Goal: Task Accomplishment & Management: Manage account settings

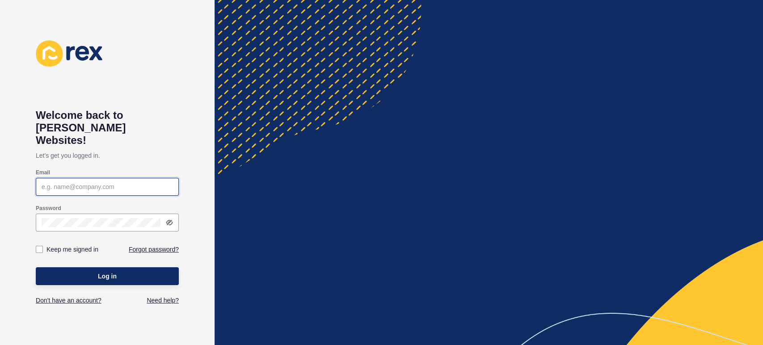
click at [104, 182] on input "Email" at bounding box center [107, 186] width 131 height 9
type input "[PERSON_NAME][EMAIL_ADDRESS][PERSON_NAME][DOMAIN_NAME]"
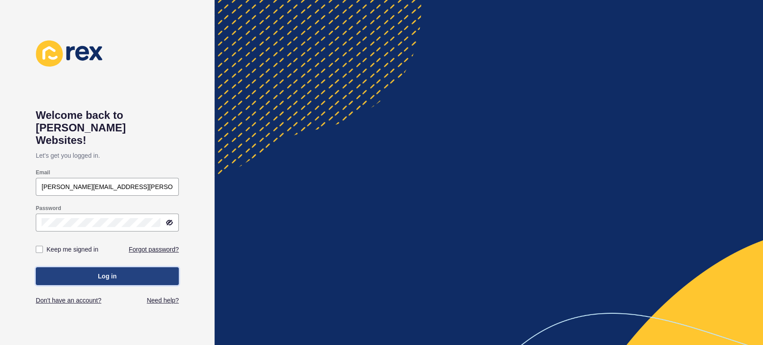
click at [114, 272] on span "Log in" at bounding box center [107, 276] width 19 height 9
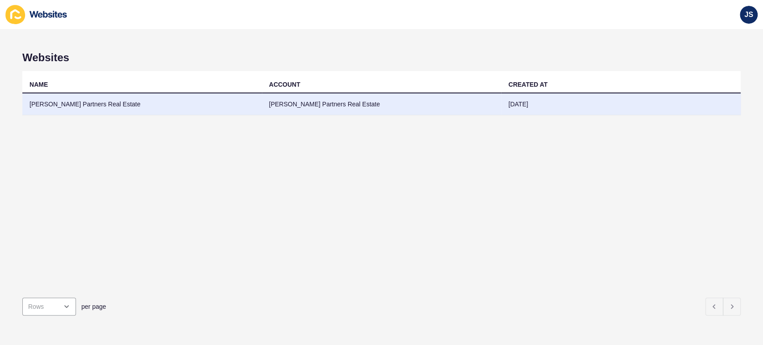
click at [174, 106] on td "[PERSON_NAME] Partners Real Estate" at bounding box center [142, 104] width 240 height 22
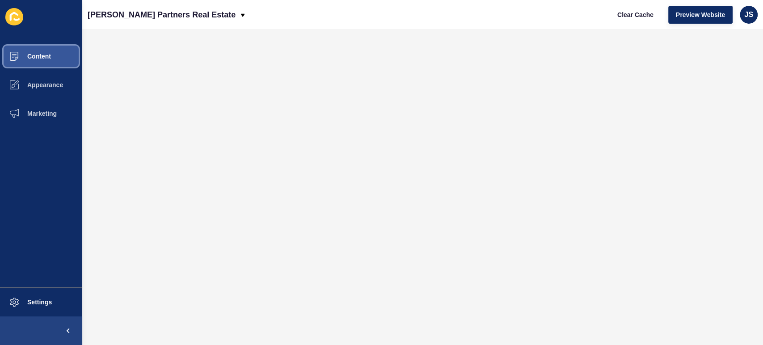
click at [37, 54] on span "Content" at bounding box center [25, 56] width 52 height 7
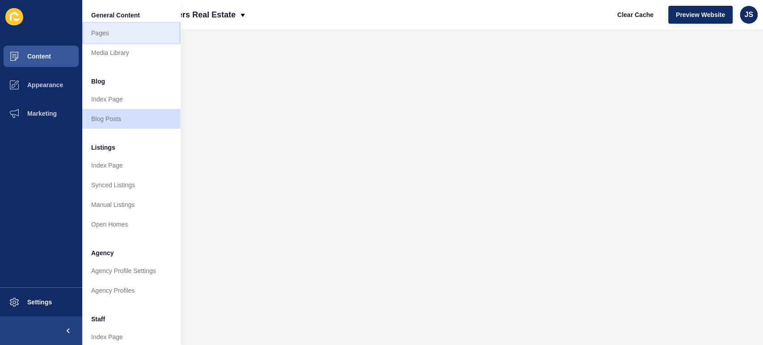
click at [107, 34] on link "Pages" at bounding box center [131, 33] width 98 height 20
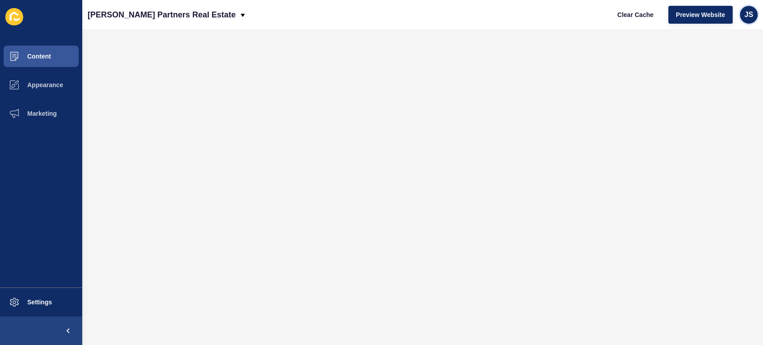
click at [747, 14] on span "JS" at bounding box center [748, 14] width 9 height 9
click at [726, 74] on link "Logout" at bounding box center [728, 75] width 66 height 20
